Goal: Task Accomplishment & Management: Manage account settings

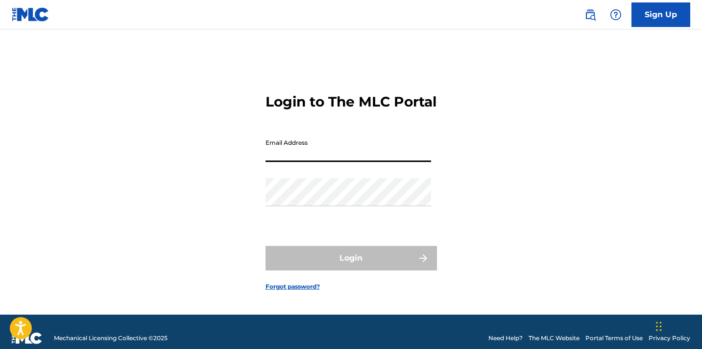
click at [356, 158] on input "Email Address" at bounding box center [349, 148] width 166 height 28
type input "[EMAIL_ADDRESS][DOMAIN_NAME]"
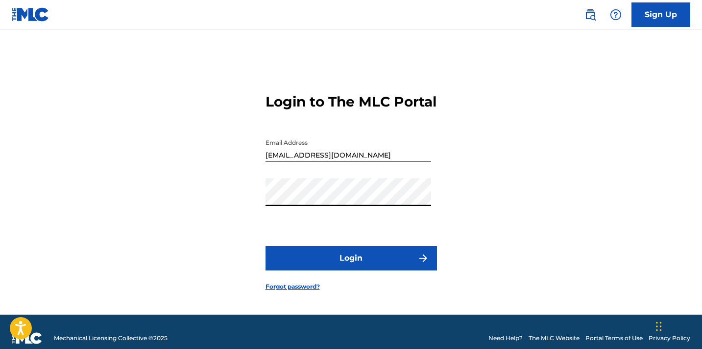
click at [266, 246] on button "Login" at bounding box center [352, 258] width 172 height 25
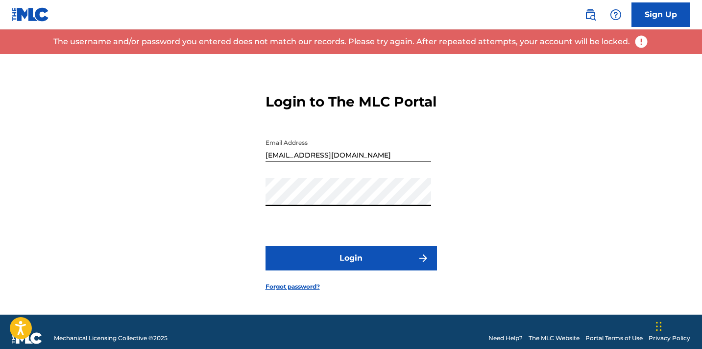
click at [296, 291] on link "Forgot password?" at bounding box center [293, 286] width 54 height 9
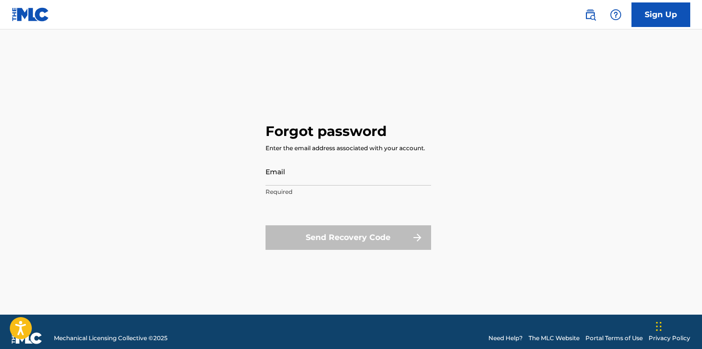
click at [327, 176] on input "Email" at bounding box center [349, 171] width 166 height 28
type input "[EMAIL_ADDRESS][DOMAIN_NAME]"
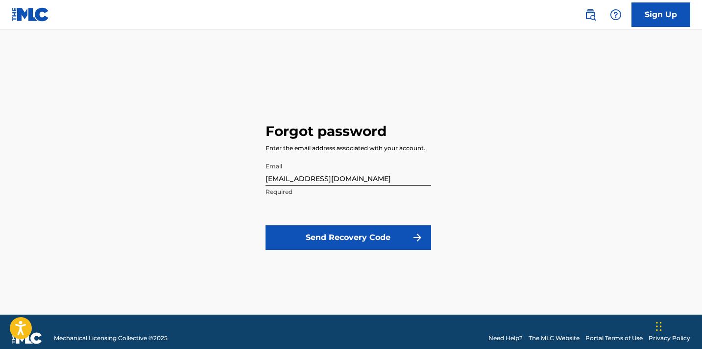
click at [322, 235] on button "Send Recovery Code" at bounding box center [349, 237] width 166 height 25
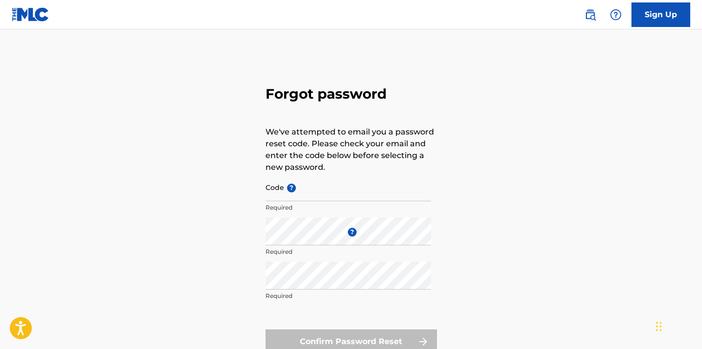
click at [321, 189] on input "Code ?" at bounding box center [349, 187] width 166 height 28
paste input "FP_96027cbfe3bd7d886a4a00e40458"
type input "FP_96027cbfe3bd7d886a4a00e40458"
click at [505, 161] on div "Forgot password We've attempted to email you a password reset code. Please chec…" at bounding box center [351, 217] width 686 height 327
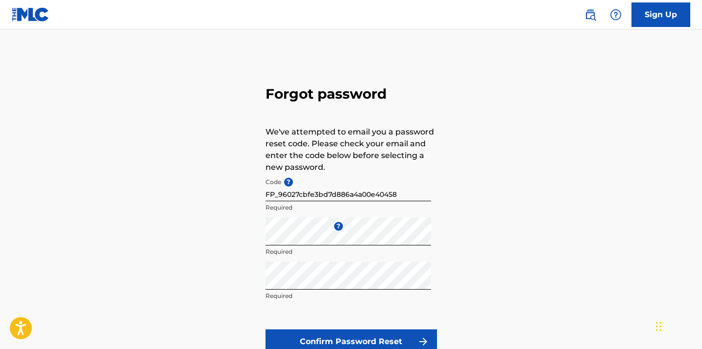
click at [458, 293] on div "Forgot password We've attempted to email you a password reset code. Please chec…" at bounding box center [351, 217] width 686 height 327
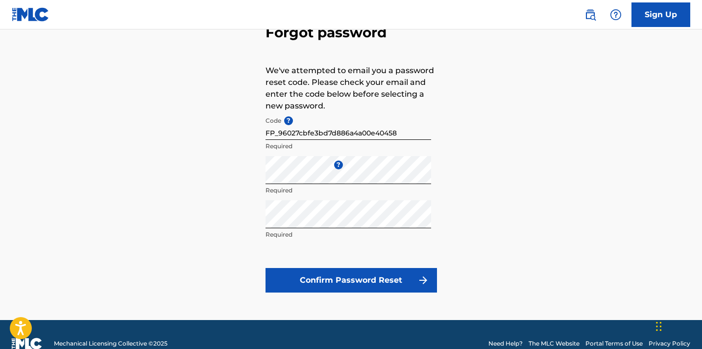
scroll to position [79, 0]
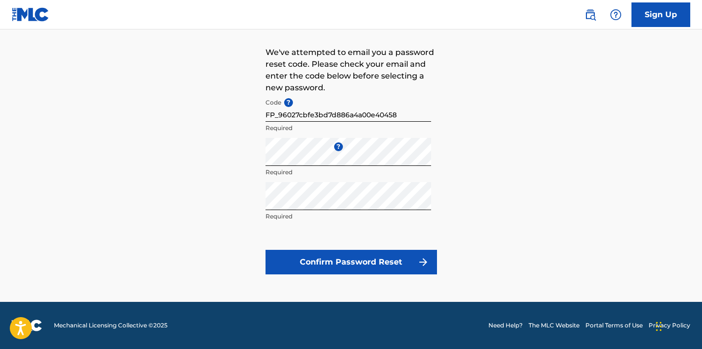
click at [427, 262] on img "submit" at bounding box center [424, 262] width 12 height 12
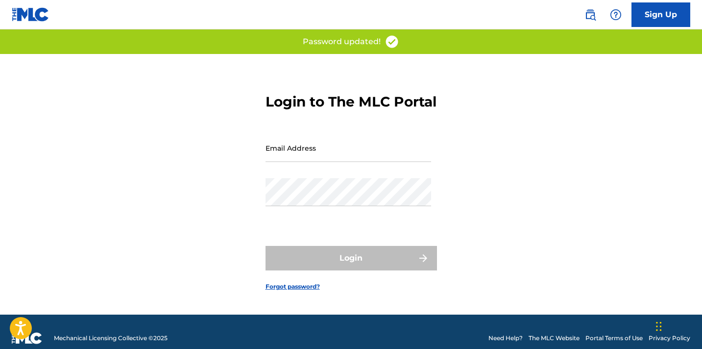
click at [333, 162] on input "Email Address" at bounding box center [349, 148] width 166 height 28
type input "[EMAIL_ADDRESS][DOMAIN_NAME]"
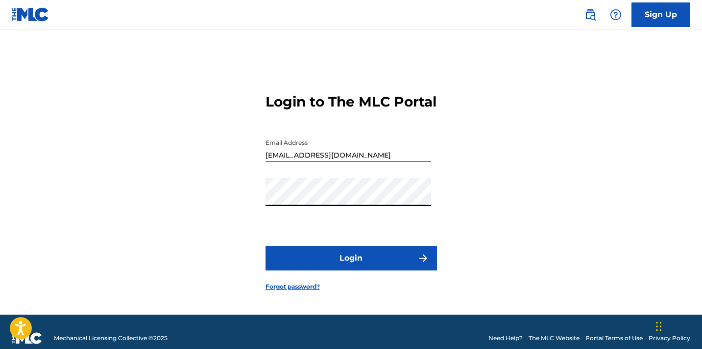
click at [266, 246] on button "Login" at bounding box center [352, 258] width 172 height 25
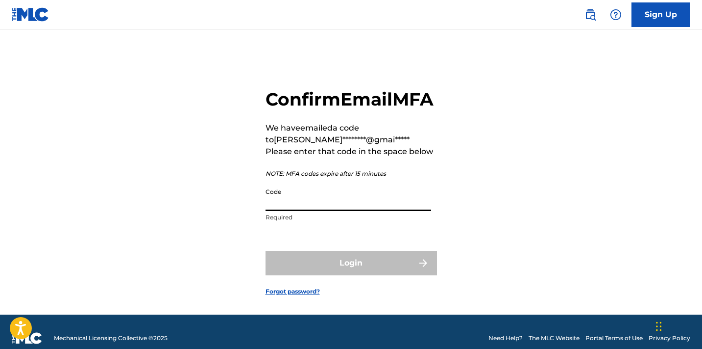
click at [307, 211] on input "Code" at bounding box center [349, 197] width 166 height 28
paste input "320342"
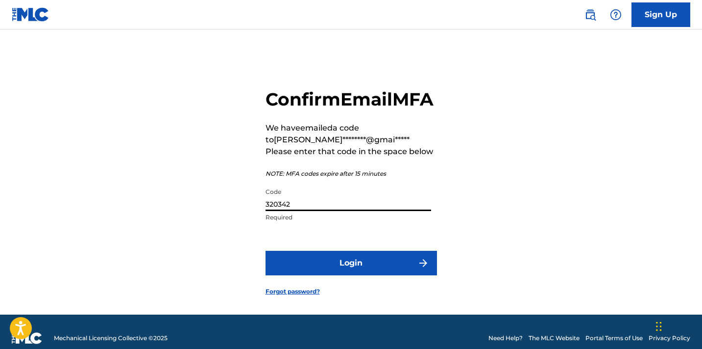
type input "320342"
click at [386, 275] on button "Login" at bounding box center [352, 262] width 172 height 25
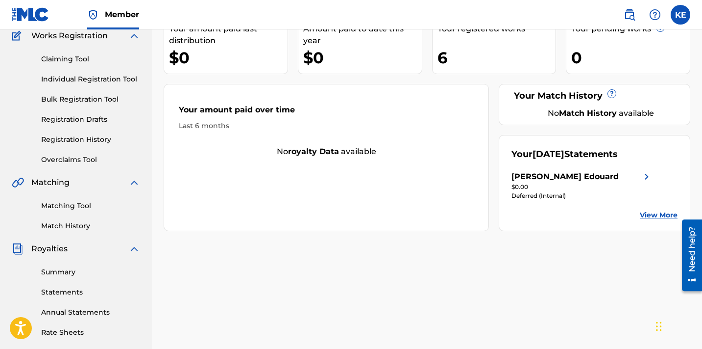
scroll to position [100, 0]
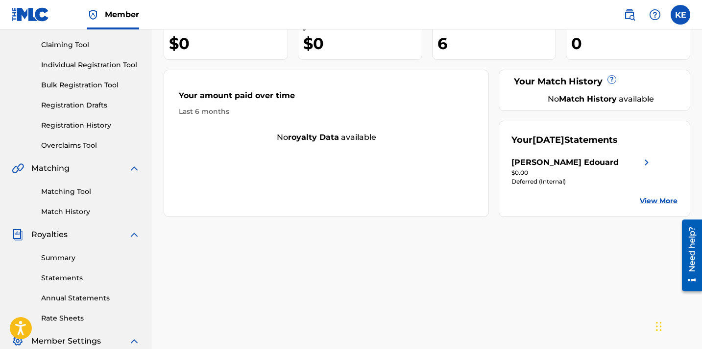
click at [650, 199] on link "View More" at bounding box center [659, 201] width 38 height 10
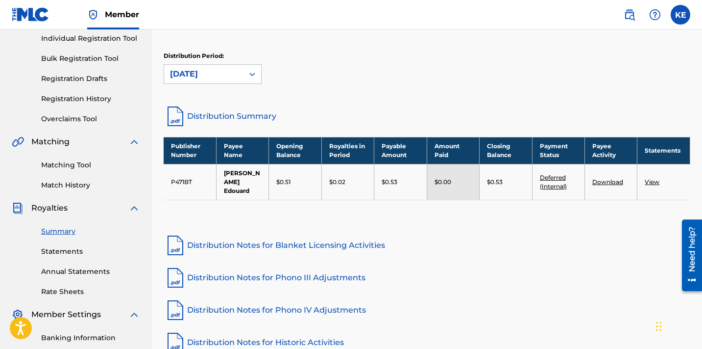
scroll to position [123, 0]
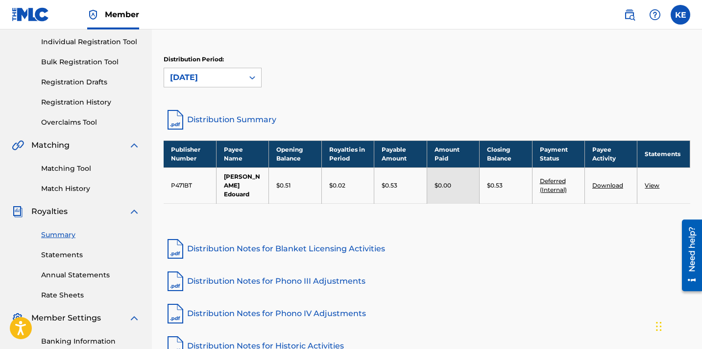
click at [651, 183] on link "View" at bounding box center [652, 184] width 15 height 7
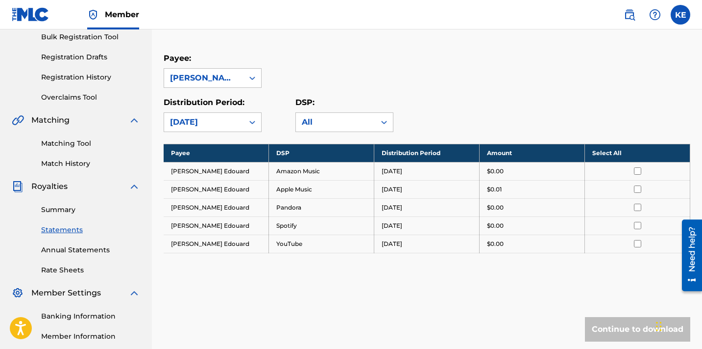
scroll to position [146, 0]
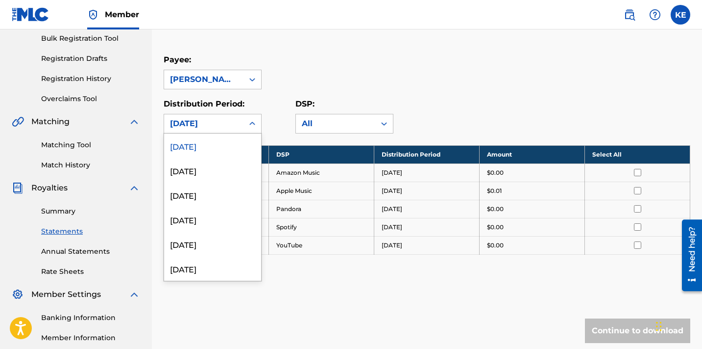
click at [236, 121] on div "[DATE]" at bounding box center [204, 124] width 68 height 12
click at [230, 170] on div "[DATE]" at bounding box center [212, 170] width 97 height 25
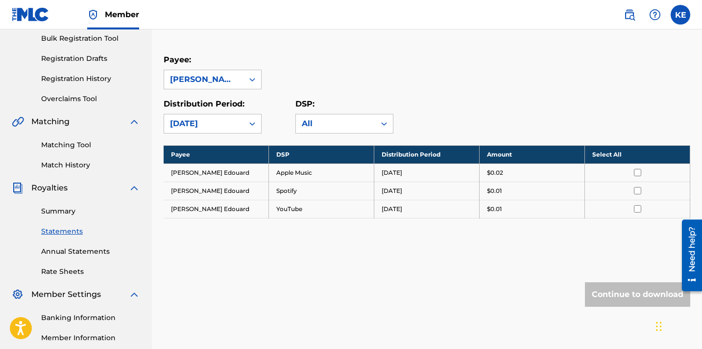
click at [244, 121] on div at bounding box center [253, 124] width 18 height 18
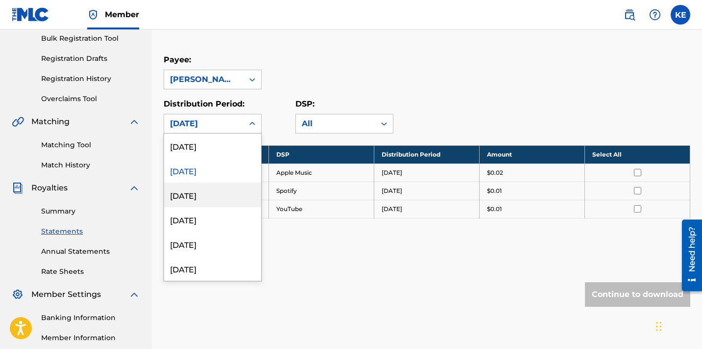
click at [214, 195] on div "[DATE]" at bounding box center [212, 194] width 97 height 25
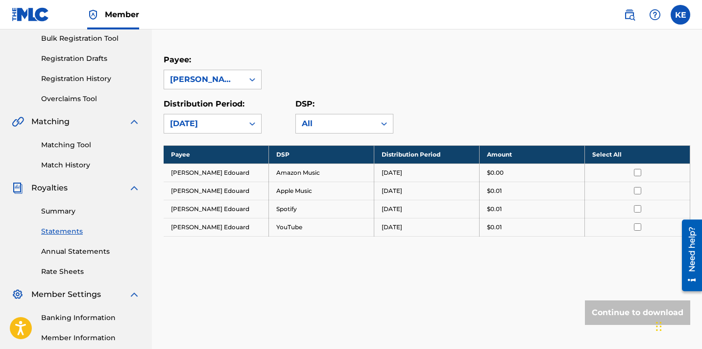
click at [243, 123] on div "[DATE]" at bounding box center [203, 123] width 79 height 19
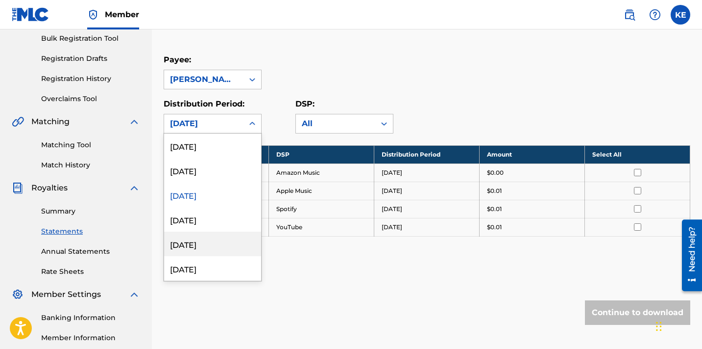
click at [232, 230] on div "[DATE]" at bounding box center [212, 219] width 97 height 25
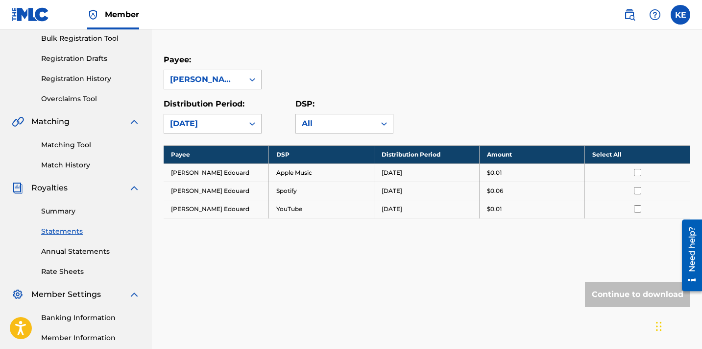
click at [248, 128] on icon at bounding box center [253, 124] width 10 height 10
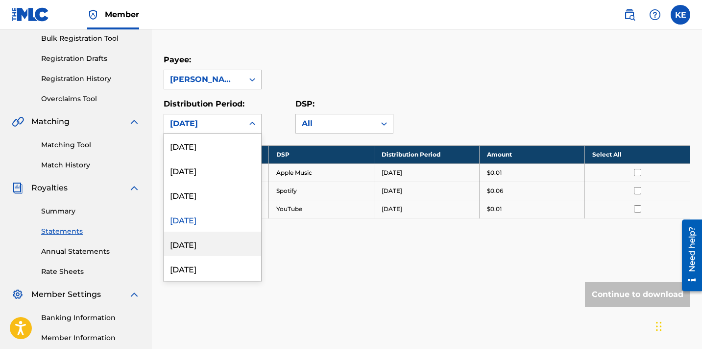
click at [211, 250] on div "[DATE]" at bounding box center [212, 243] width 97 height 25
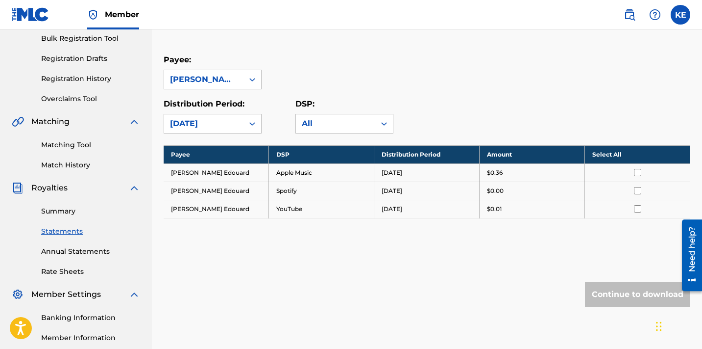
click at [229, 119] on div "[DATE]" at bounding box center [204, 124] width 68 height 12
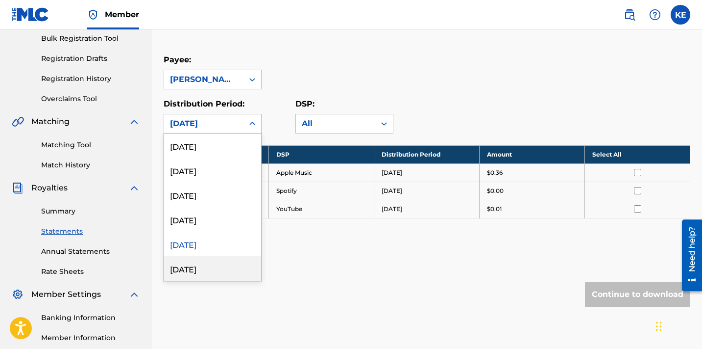
click at [201, 269] on div "[DATE]" at bounding box center [212, 268] width 97 height 25
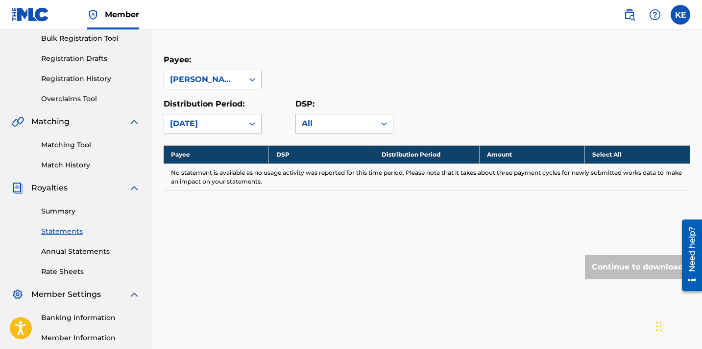
click at [240, 125] on div "[DATE]" at bounding box center [203, 123] width 79 height 19
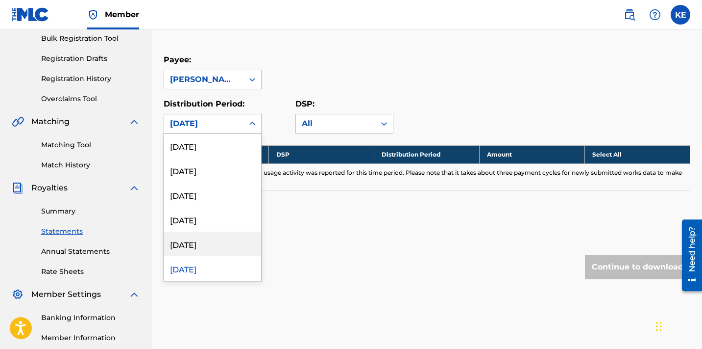
click at [205, 239] on div "[DATE]" at bounding box center [212, 243] width 97 height 25
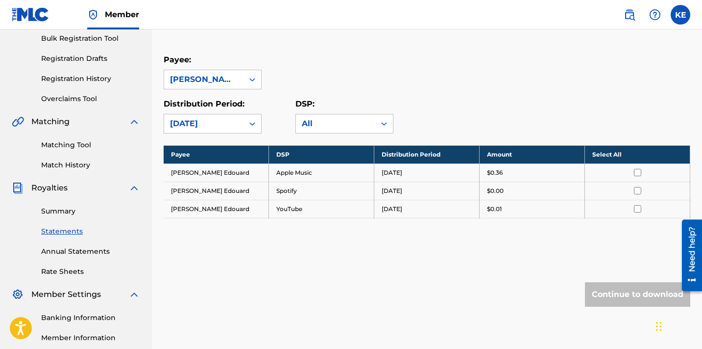
click at [317, 250] on div "Royalty Statements Select your desired payee from the Payee drop-down menu. The…" at bounding box center [427, 127] width 527 height 438
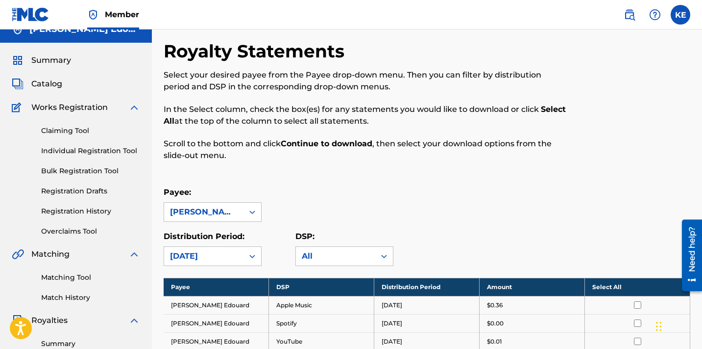
scroll to position [13, 0]
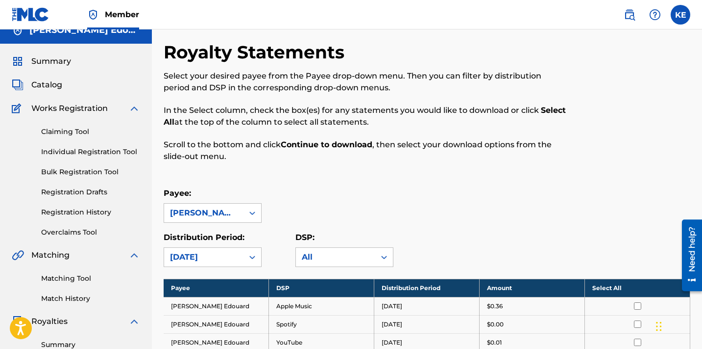
click at [59, 83] on span "Catalog" at bounding box center [46, 85] width 31 height 12
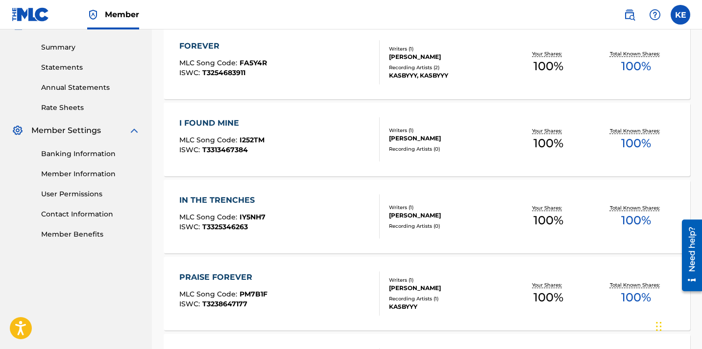
scroll to position [311, 0]
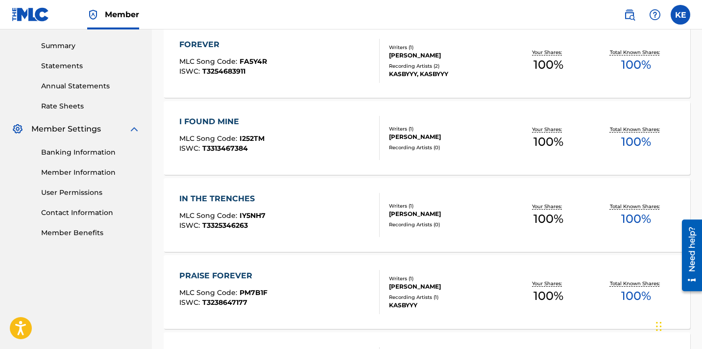
click at [334, 196] on div "IN THE TRENCHES MLC Song Code : IY5NH7 ISWC : T3325346263" at bounding box center [279, 215] width 200 height 44
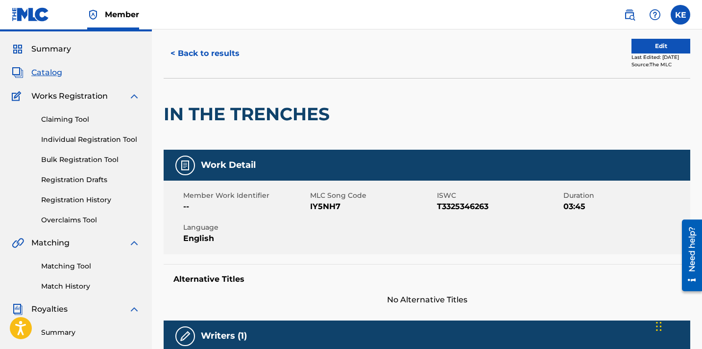
scroll to position [22, 0]
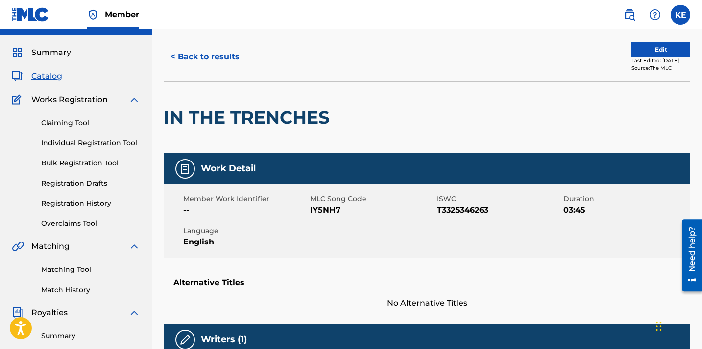
click at [635, 47] on button "Edit" at bounding box center [661, 49] width 59 height 15
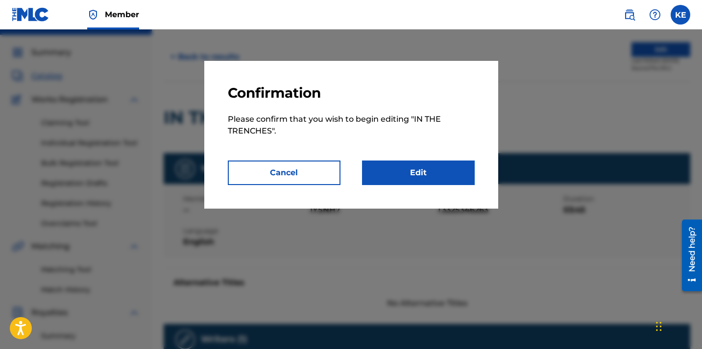
click at [417, 176] on link "Edit" at bounding box center [418, 172] width 113 height 25
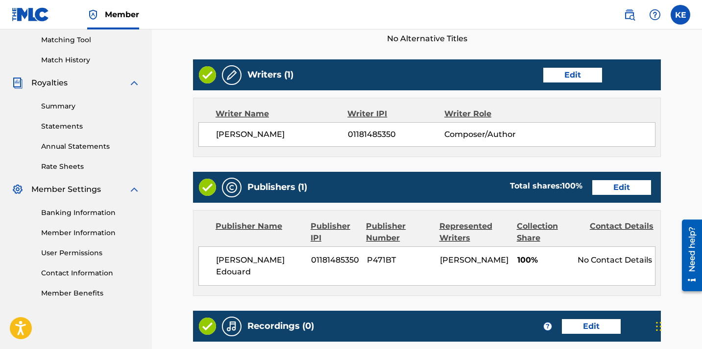
scroll to position [385, 0]
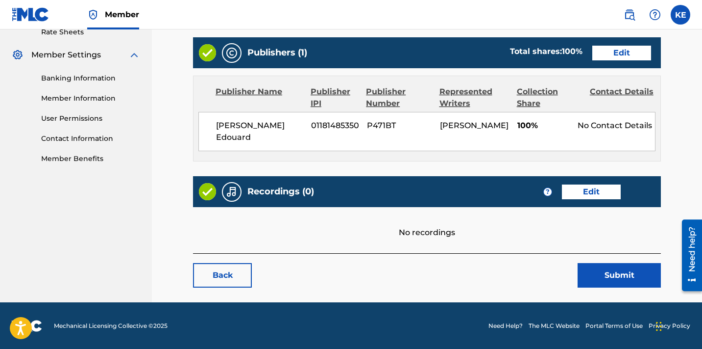
click at [575, 186] on link "Edit" at bounding box center [591, 191] width 59 height 15
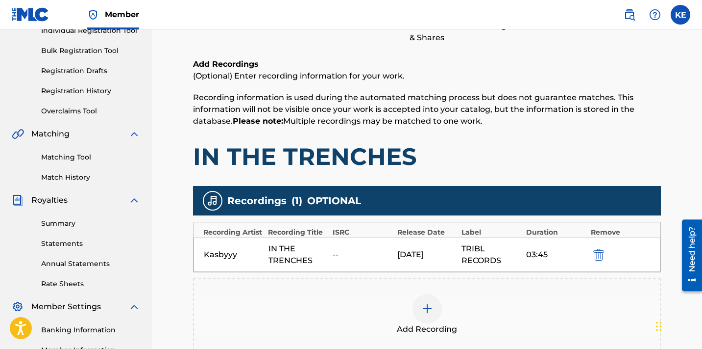
scroll to position [263, 0]
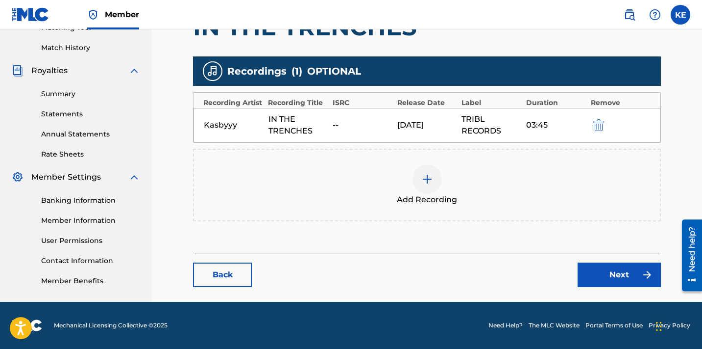
click at [504, 124] on div "TRIBL RECORDS" at bounding box center [492, 125] width 60 height 24
click at [458, 119] on div "Kasbyyy IN THE TRENCHES -- [DATE] TRIBL RECORDS 03:45" at bounding box center [427, 125] width 467 height 34
click at [337, 122] on div "--" at bounding box center [363, 125] width 60 height 12
click at [600, 125] on img "submit" at bounding box center [599, 125] width 11 height 12
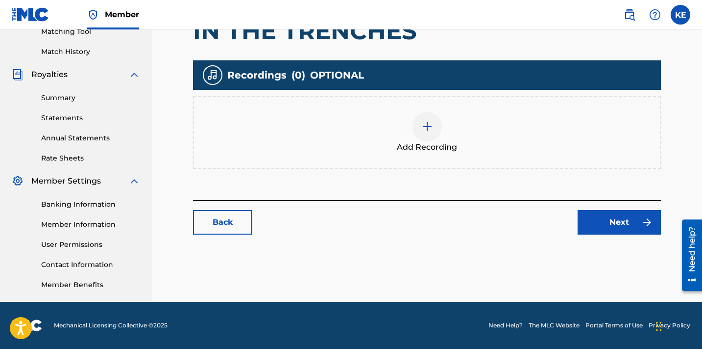
click at [422, 125] on img at bounding box center [428, 127] width 12 height 12
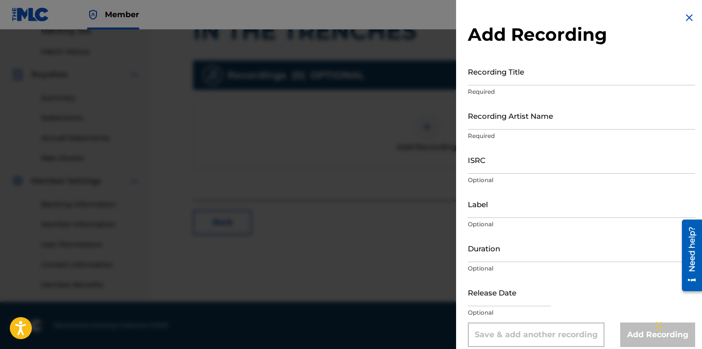
click at [543, 72] on input "Recording Title" at bounding box center [581, 71] width 227 height 28
type input "In The Trenches"
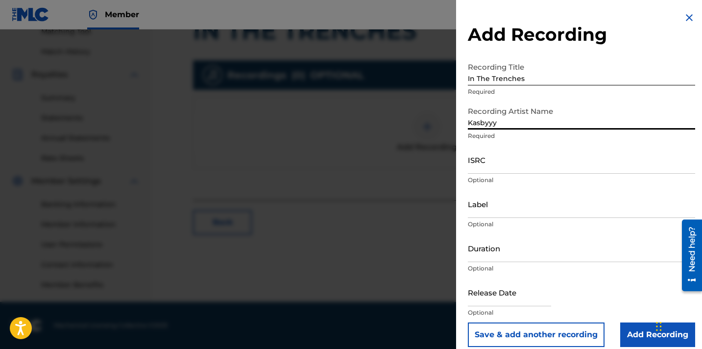
type input "Kasbyyy"
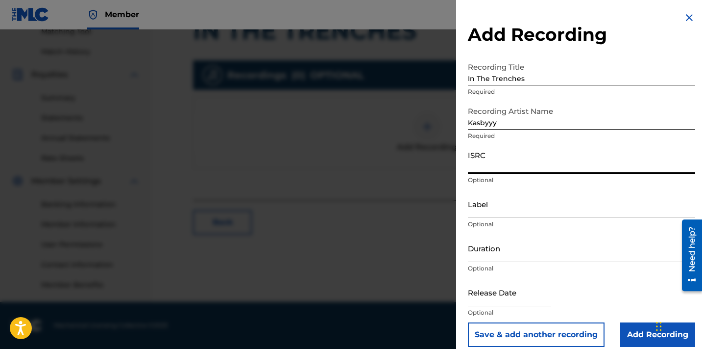
paste input "QM7282524630"
type input "QM7282524630"
click at [500, 209] on input "Label" at bounding box center [581, 204] width 227 height 28
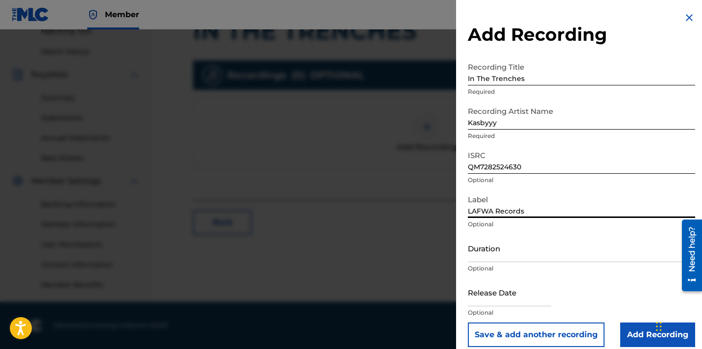
scroll to position [10, 0]
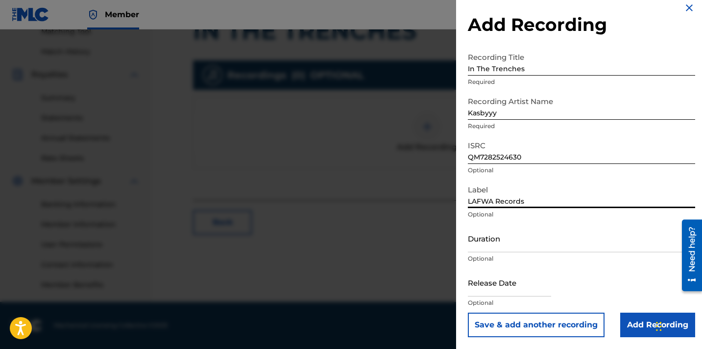
type input "LAFWA Records"
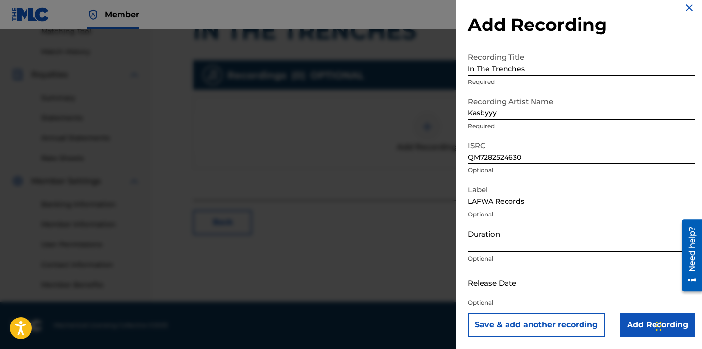
click at [508, 239] on input "Duration" at bounding box center [581, 238] width 227 height 28
type input "03:45"
click at [491, 281] on input "text" at bounding box center [509, 282] width 83 height 28
select select "7"
select select "2025"
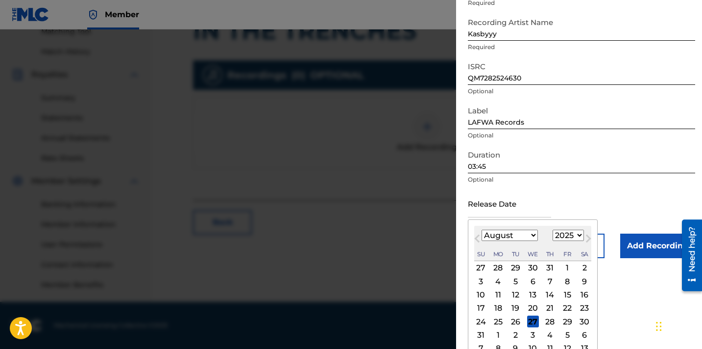
scroll to position [101, 0]
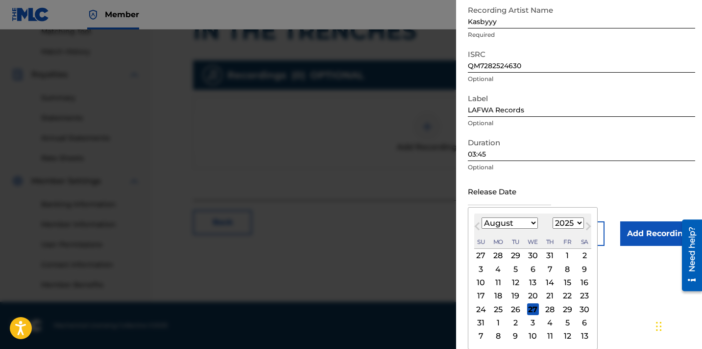
click at [518, 225] on select "January February March April May June July August September October November De…" at bounding box center [510, 222] width 56 height 11
select select "8"
click at [482, 228] on select "January February March April May June July August September October November De…" at bounding box center [510, 222] width 56 height 11
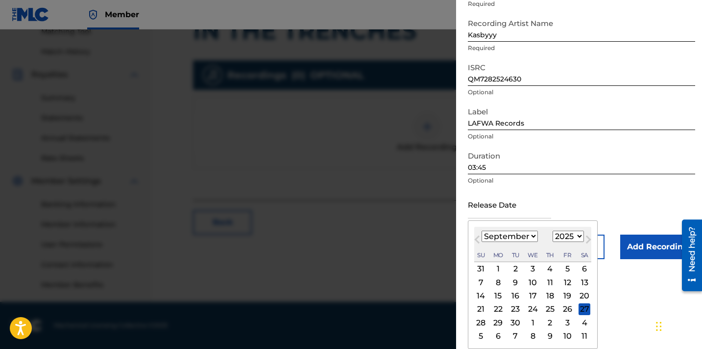
click at [568, 296] on div "19" at bounding box center [568, 296] width 12 height 12
type input "[DATE]"
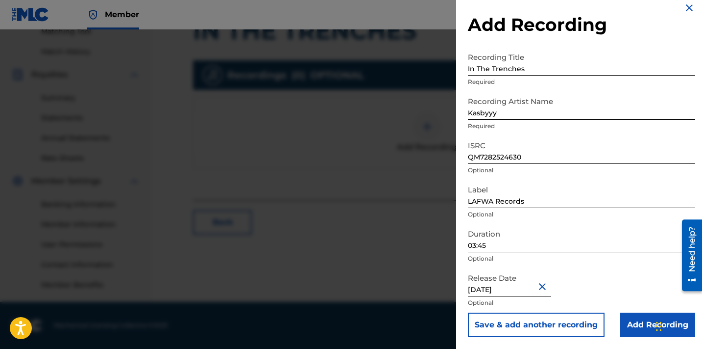
click at [624, 323] on input "Add Recording" at bounding box center [658, 324] width 75 height 25
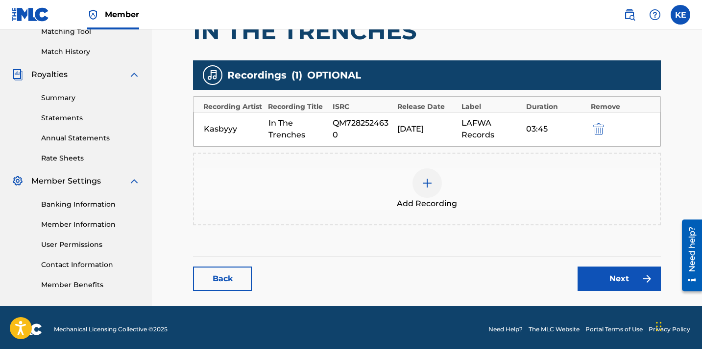
click at [595, 275] on link "Next" at bounding box center [619, 278] width 83 height 25
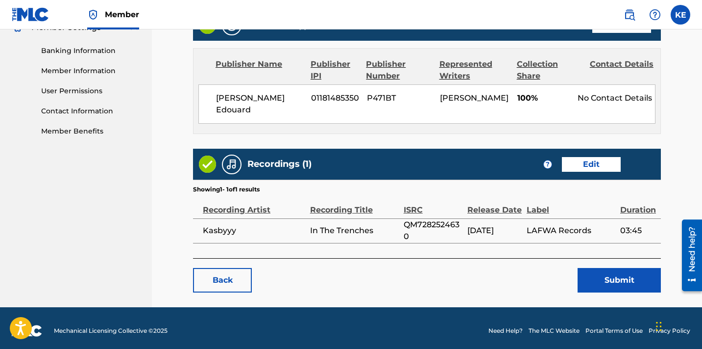
scroll to position [417, 0]
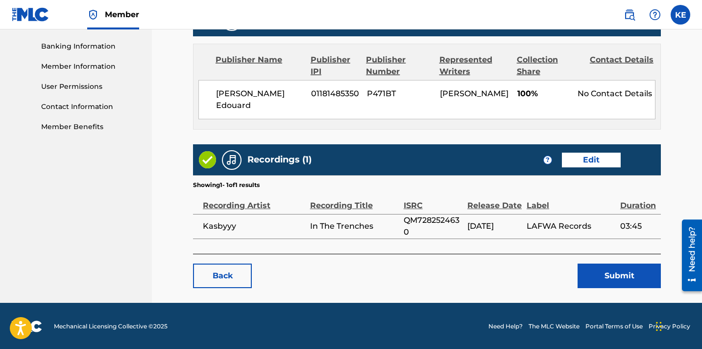
click at [595, 275] on button "Submit" at bounding box center [619, 275] width 83 height 25
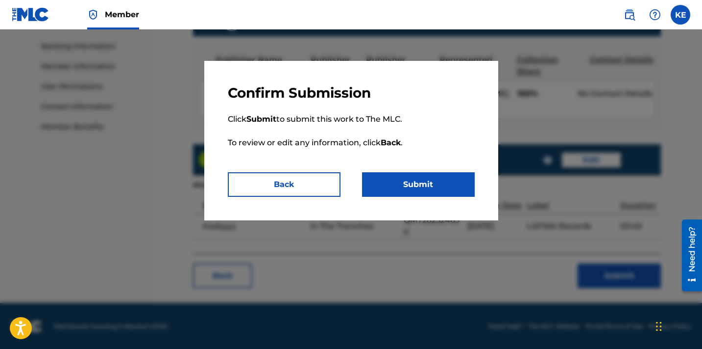
click at [444, 190] on button "Submit" at bounding box center [418, 184] width 113 height 25
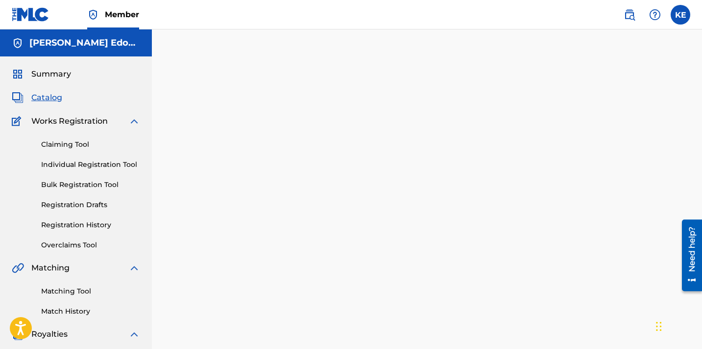
click at [55, 59] on div "Summary Catalog Works Registration Claiming Tool Individual Registration Tool B…" at bounding box center [76, 308] width 152 height 504
click at [52, 73] on span "Summary" at bounding box center [51, 74] width 40 height 12
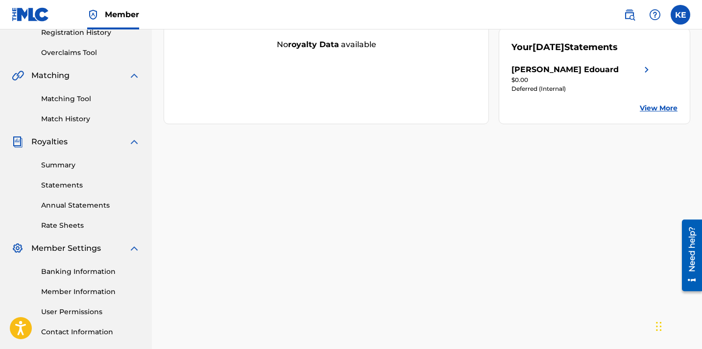
scroll to position [259, 0]
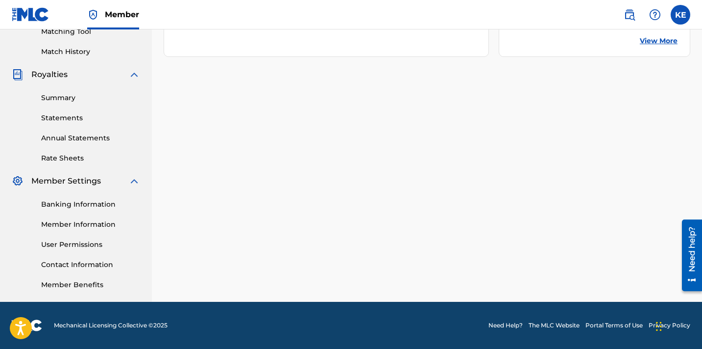
click at [91, 205] on link "Banking Information" at bounding box center [90, 204] width 99 height 10
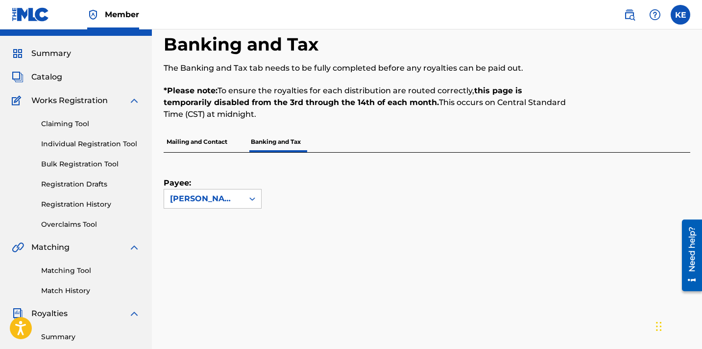
scroll to position [21, 0]
click at [206, 139] on p "Mailing and Contact" at bounding box center [197, 141] width 67 height 21
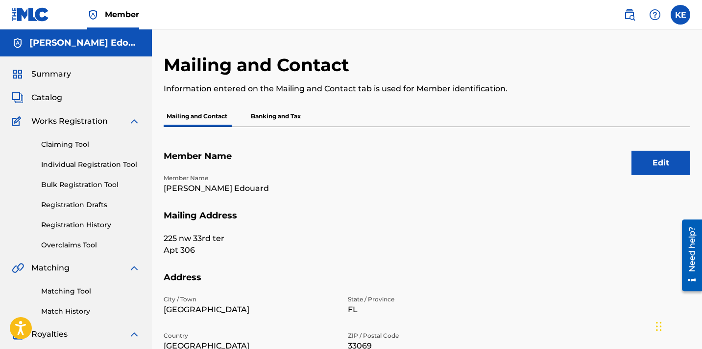
click at [678, 16] on label at bounding box center [681, 15] width 20 height 20
click at [681, 15] on input "KE Kasby [PERSON_NAME] [PERSON_NAME][EMAIL_ADDRESS][DOMAIN_NAME] Notification P…" at bounding box center [681, 15] width 0 height 0
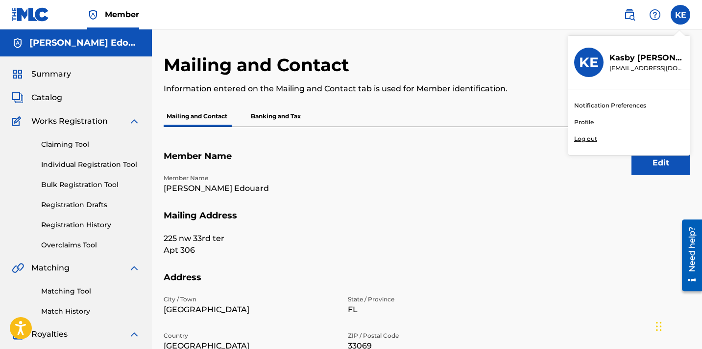
click at [587, 125] on link "Profile" at bounding box center [585, 122] width 20 height 9
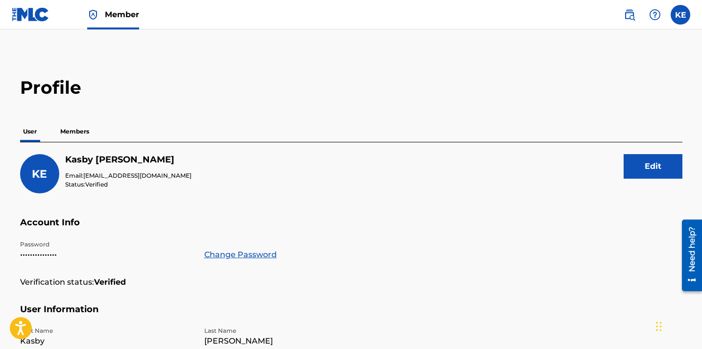
click at [64, 130] on p "Members" at bounding box center [74, 131] width 35 height 21
